Goal: Transaction & Acquisition: Download file/media

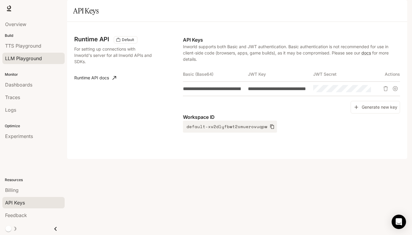
scroll to position [0, 329]
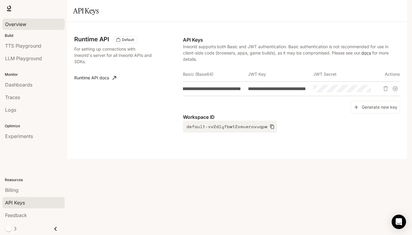
click at [24, 26] on span "Overview" at bounding box center [15, 24] width 21 height 7
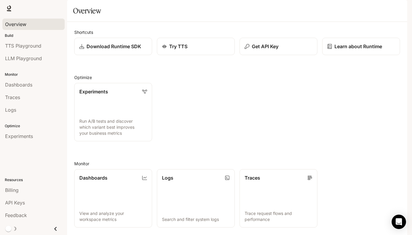
click at [343, 10] on span "Runtime" at bounding box center [342, 8] width 17 height 7
click at [8, 7] on icon at bounding box center [9, 7] width 4 height 4
click at [110, 50] on p "Download Runtime SDK" at bounding box center [113, 46] width 55 height 7
